Goal: Transaction & Acquisition: Subscribe to service/newsletter

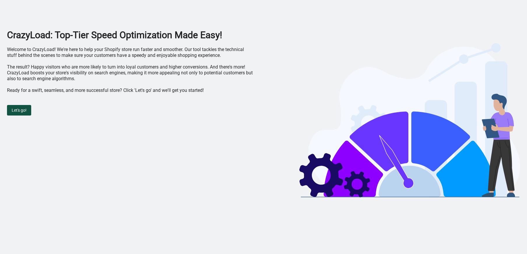
click at [17, 108] on span "Let's go!" at bounding box center [19, 110] width 15 height 5
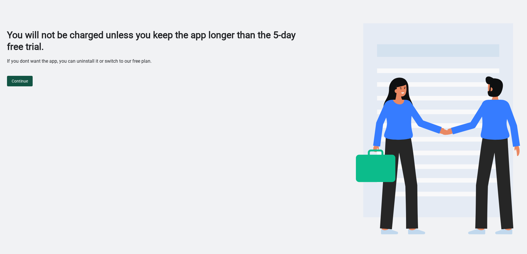
click at [19, 82] on span "Continue" at bounding box center [20, 81] width 16 height 5
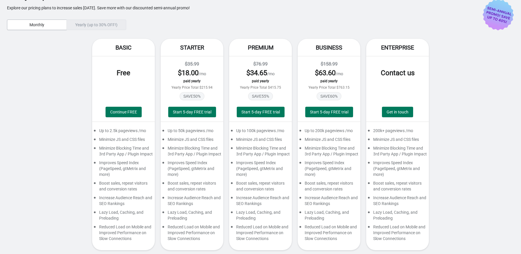
scroll to position [20, 0]
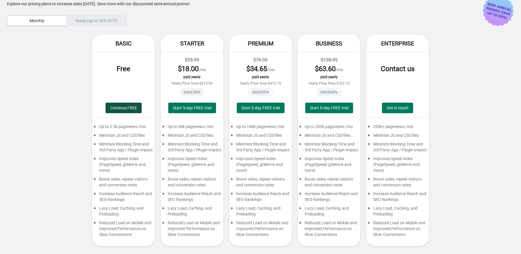
click at [129, 106] on span "Continue FREE" at bounding box center [123, 108] width 27 height 5
click at [122, 108] on span "Continue FREE" at bounding box center [123, 108] width 27 height 5
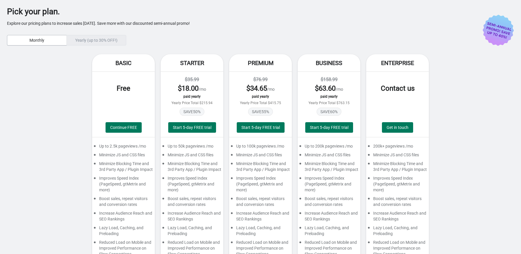
click at [83, 42] on div "Yearly (up to 30% OFF!)" at bounding box center [96, 40] width 60 height 10
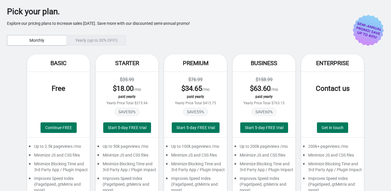
click at [63, 31] on div "Pick your plan. Explore our pricing plans to increase sales today. Save more wi…" at bounding box center [187, 27] width 360 height 37
click at [44, 40] on span "Monthly" at bounding box center [36, 40] width 15 height 5
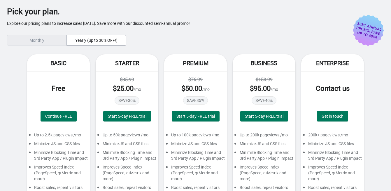
click at [44, 40] on div "Monthly" at bounding box center [37, 40] width 60 height 10
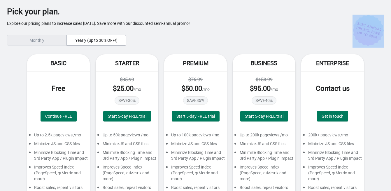
click at [44, 40] on div "Monthly" at bounding box center [37, 40] width 60 height 10
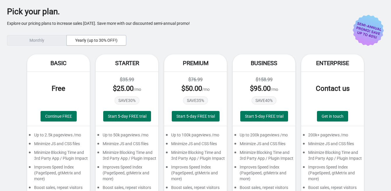
click at [44, 40] on div "Monthly" at bounding box center [37, 40] width 60 height 10
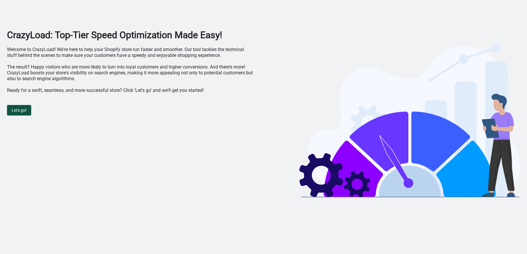
click at [16, 113] on span "Let's go!" at bounding box center [19, 110] width 15 height 5
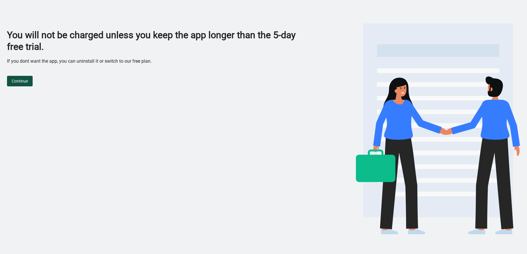
click at [25, 81] on span "Continue" at bounding box center [20, 81] width 16 height 5
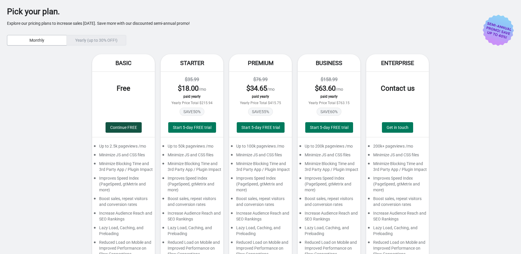
click at [115, 127] on span "Continue FREE" at bounding box center [123, 127] width 27 height 5
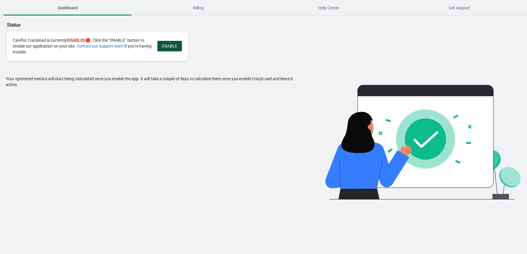
click at [161, 48] on button "ENABLE" at bounding box center [169, 46] width 24 height 10
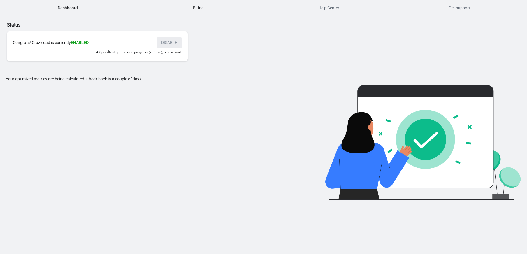
click at [189, 8] on span "Billing" at bounding box center [198, 8] width 128 height 10
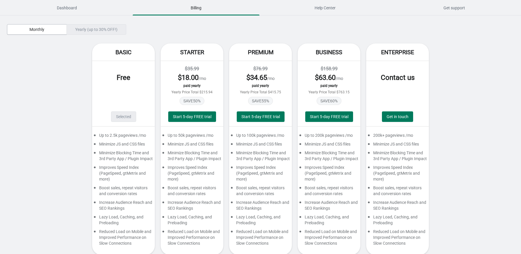
scroll to position [15, 0]
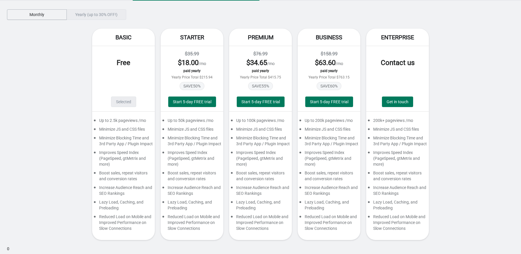
click at [38, 15] on span "Monthly" at bounding box center [36, 14] width 15 height 5
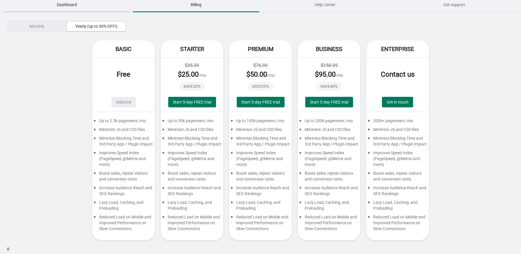
click at [66, 4] on span "Dashboard" at bounding box center [66, 4] width 127 height 10
